Goal: Task Accomplishment & Management: Use online tool/utility

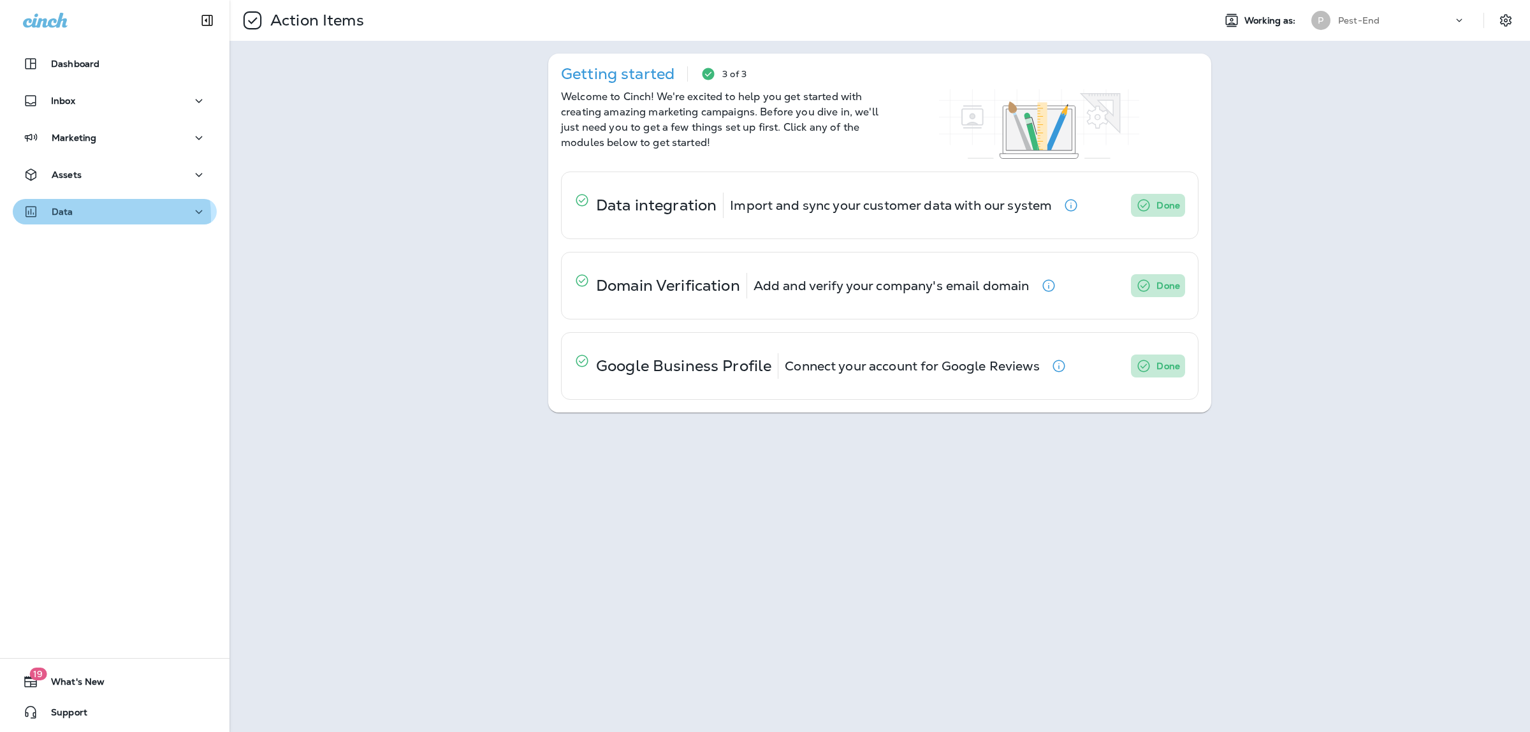
click at [72, 217] on div "Data" at bounding box center [115, 212] width 184 height 16
click at [76, 215] on div "Data" at bounding box center [115, 212] width 184 height 16
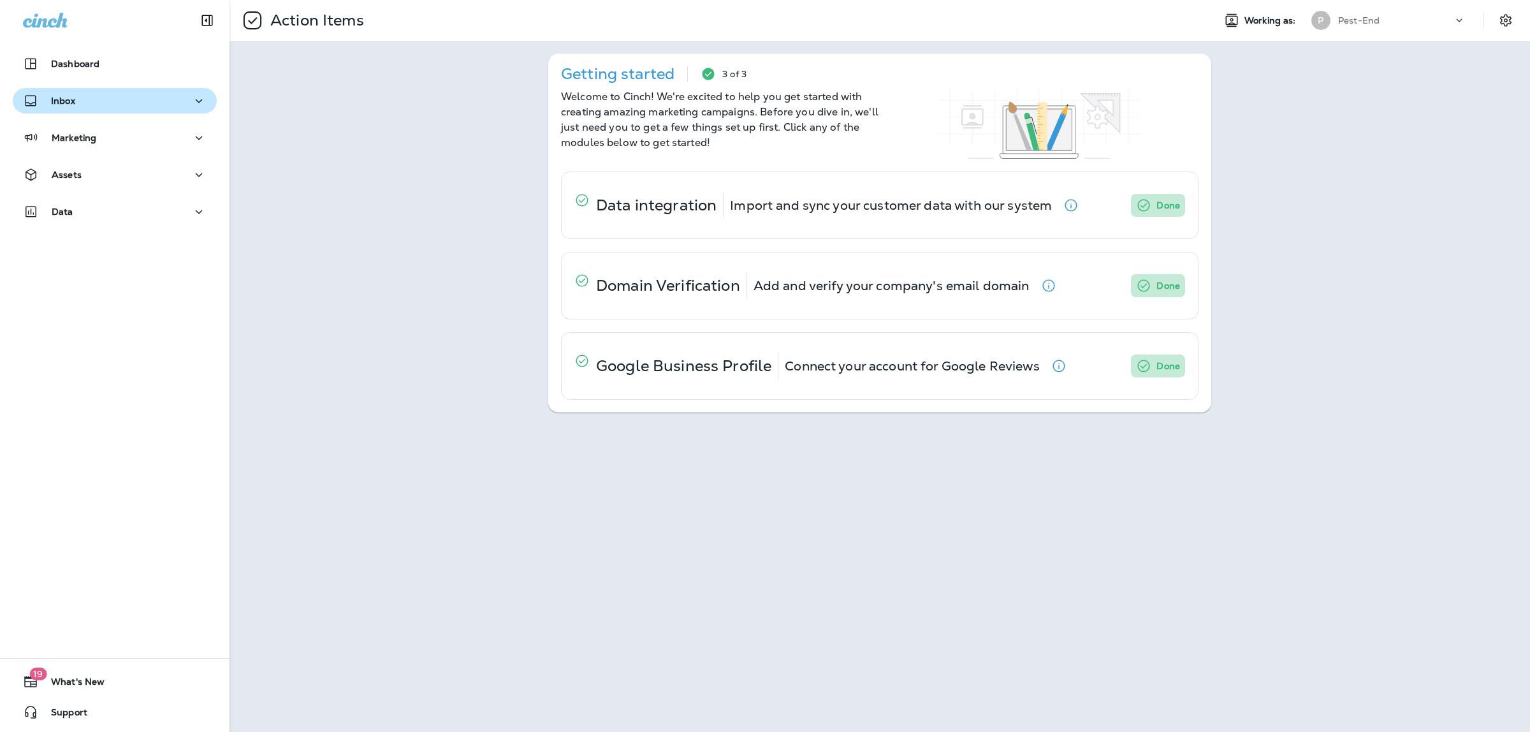
click at [76, 96] on div "Inbox" at bounding box center [115, 101] width 184 height 16
click at [85, 103] on div "Inbox" at bounding box center [115, 101] width 184 height 16
click at [85, 140] on p "Marketing" at bounding box center [74, 138] width 45 height 10
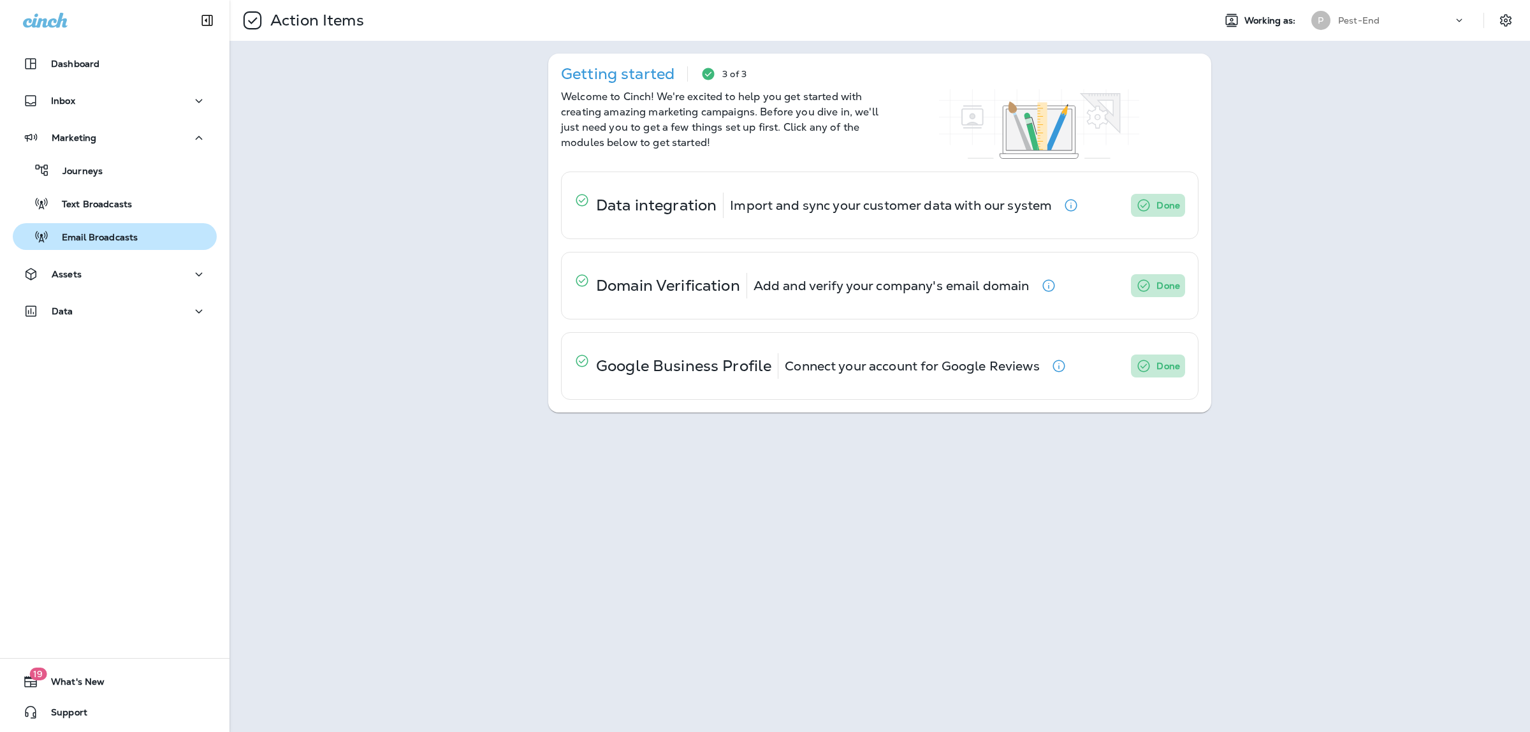
click at [86, 237] on p "Email Broadcasts" at bounding box center [93, 238] width 89 height 12
